Goal: Find contact information

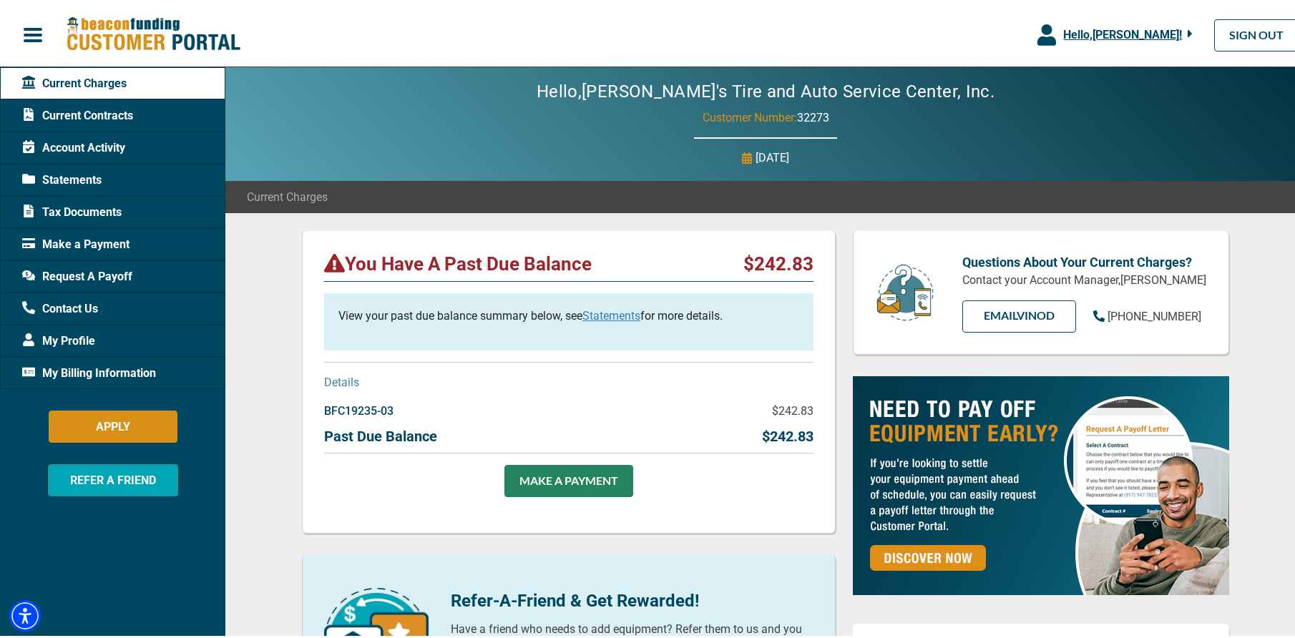
click at [83, 113] on span "Current Contracts" at bounding box center [77, 112] width 111 height 17
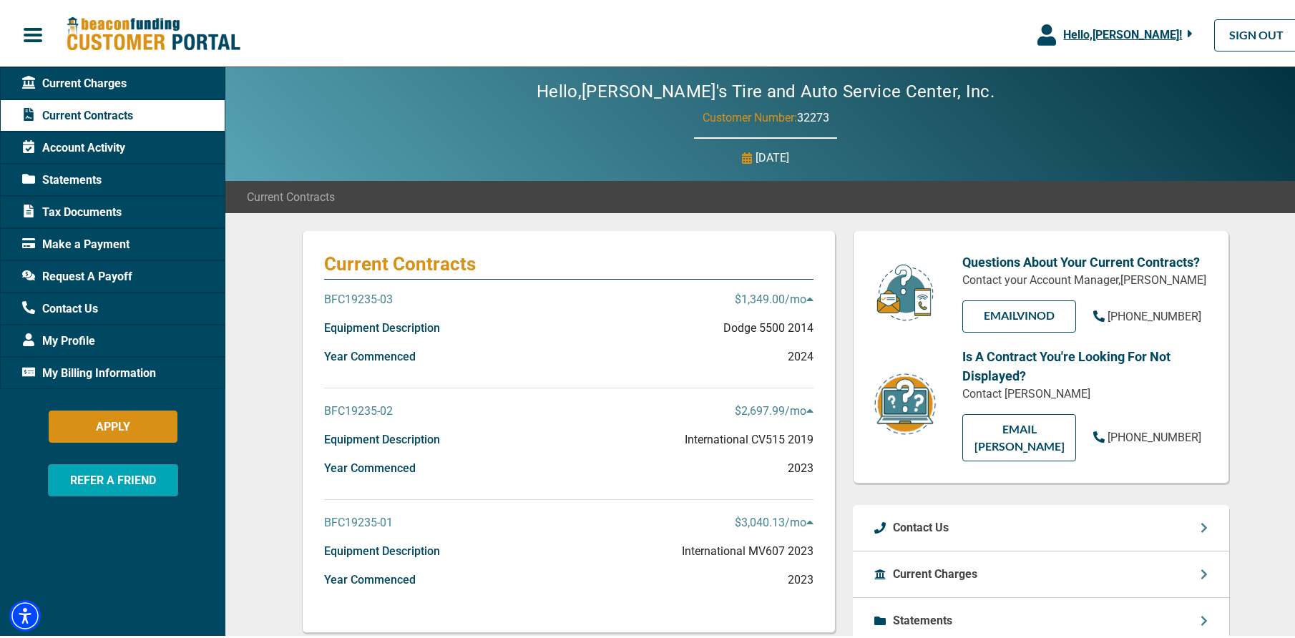
click at [705, 466] on div "Year Commenced 2023" at bounding box center [569, 471] width 490 height 29
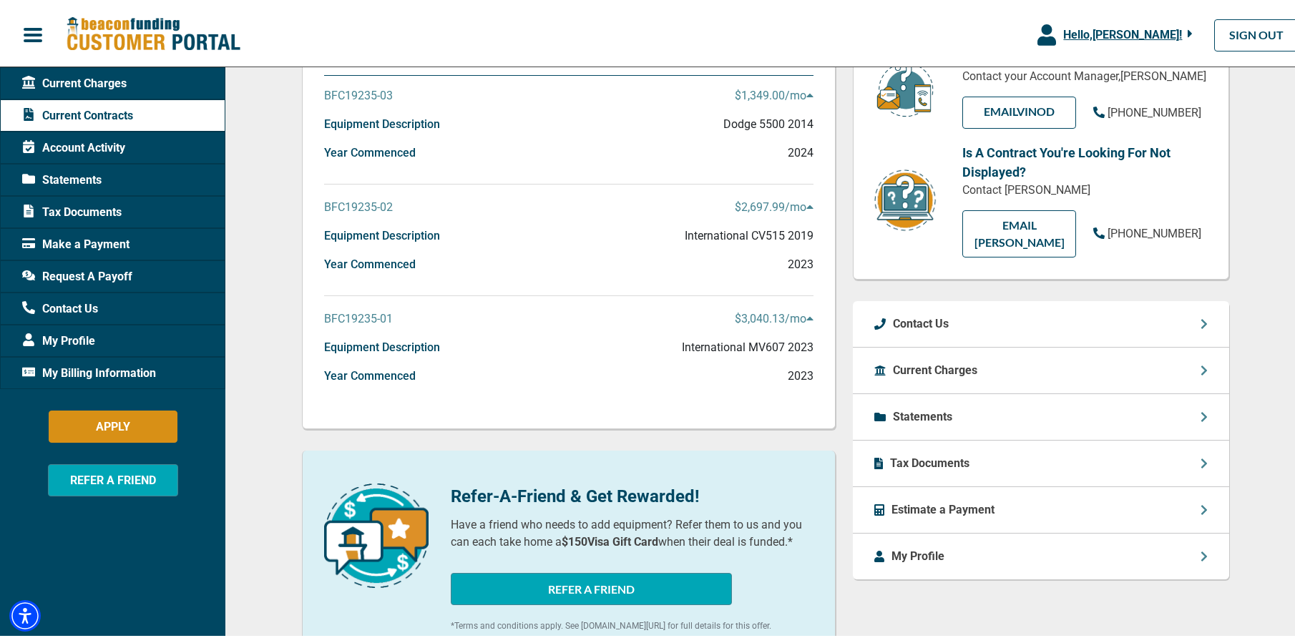
scroll to position [215, 0]
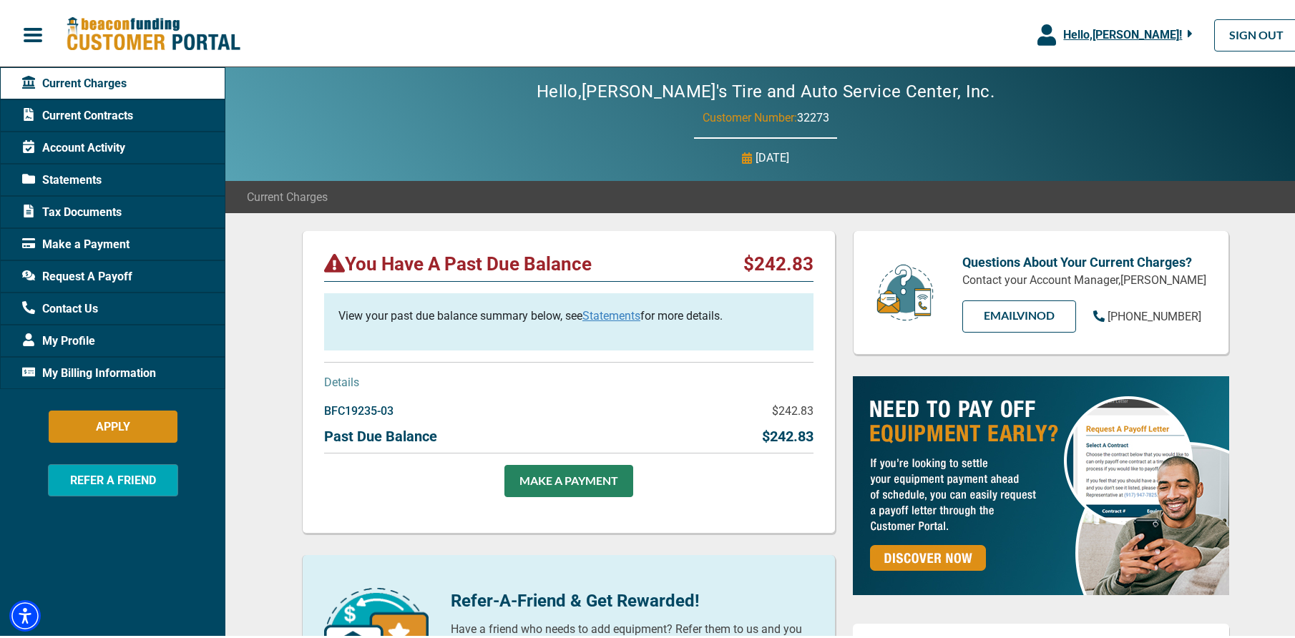
click at [72, 312] on span "Contact Us" at bounding box center [60, 306] width 76 height 17
